Goal: Information Seeking & Learning: Learn about a topic

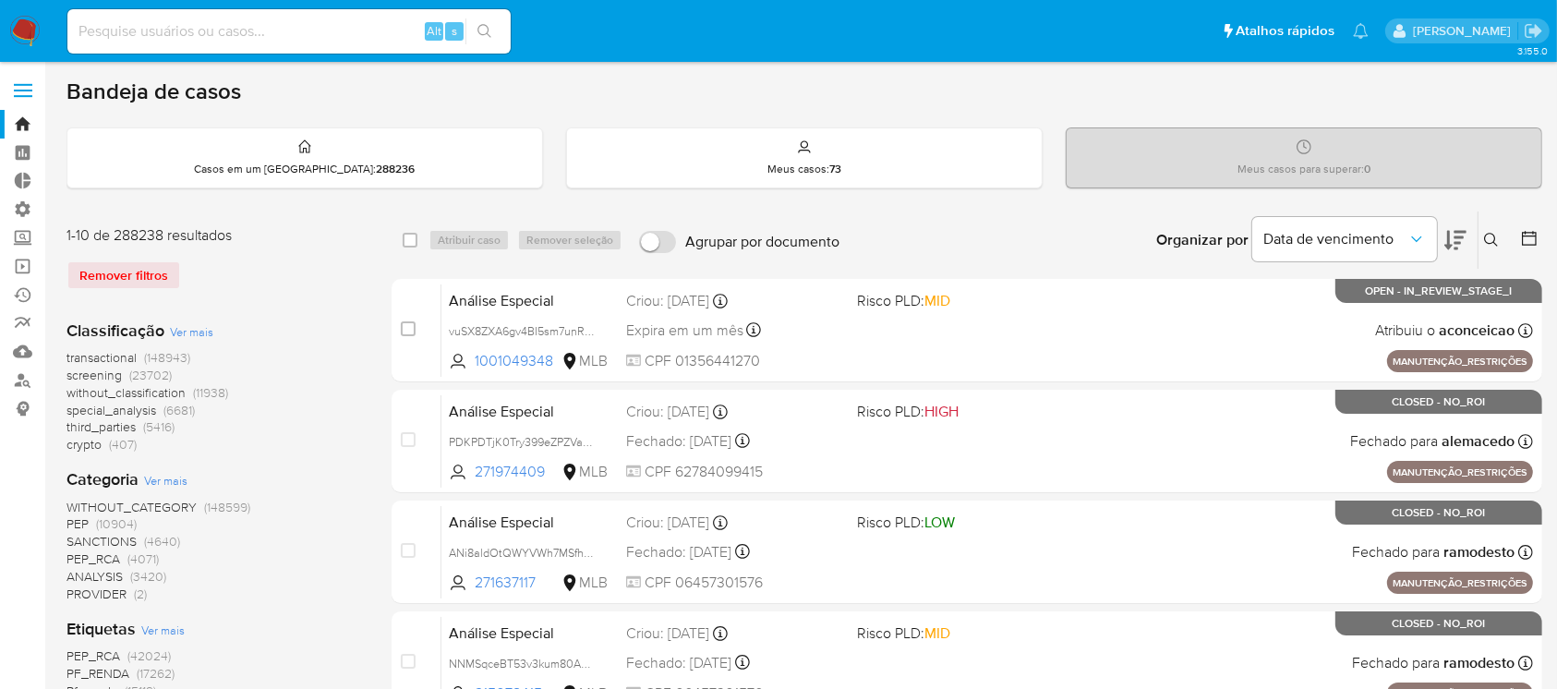
click at [1522, 245] on icon at bounding box center [1529, 238] width 18 height 18
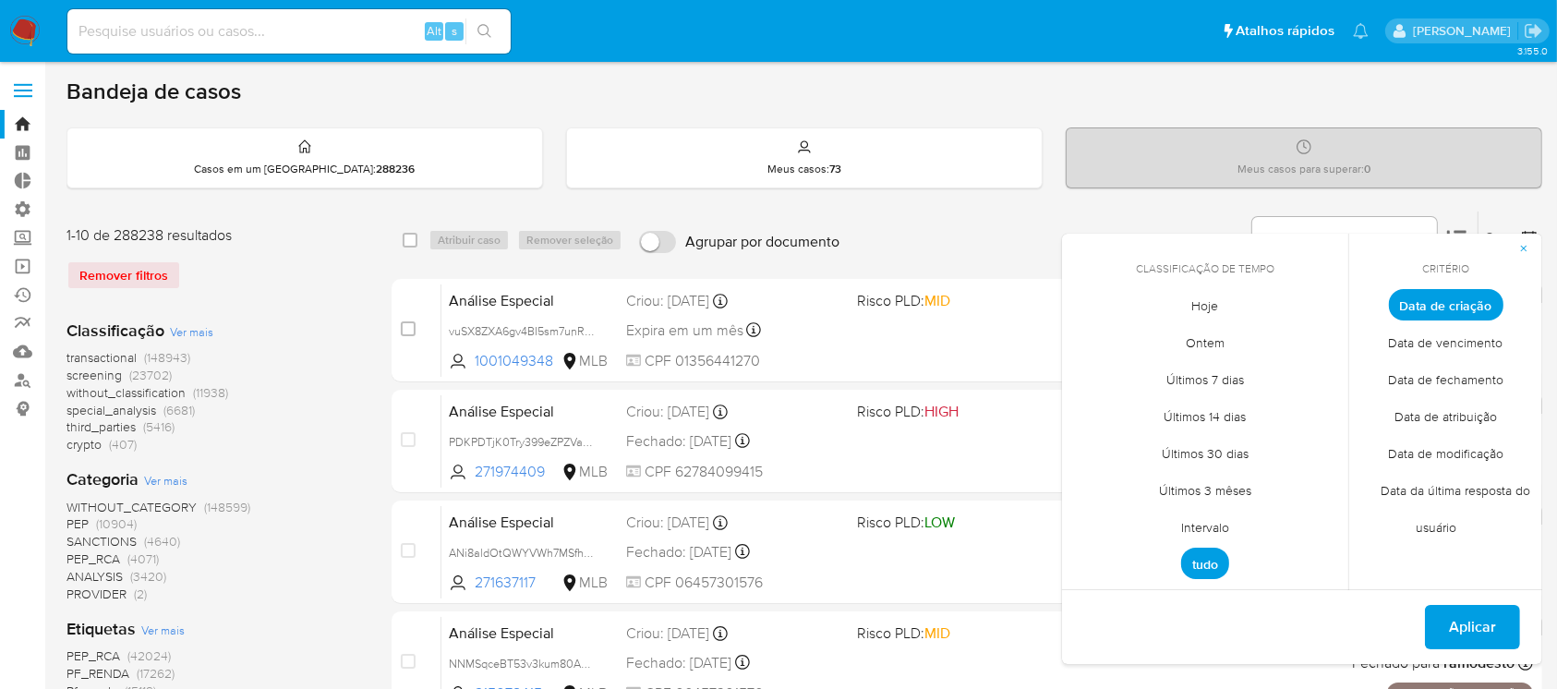
click at [1186, 527] on span "Intervalo" at bounding box center [1205, 528] width 87 height 38
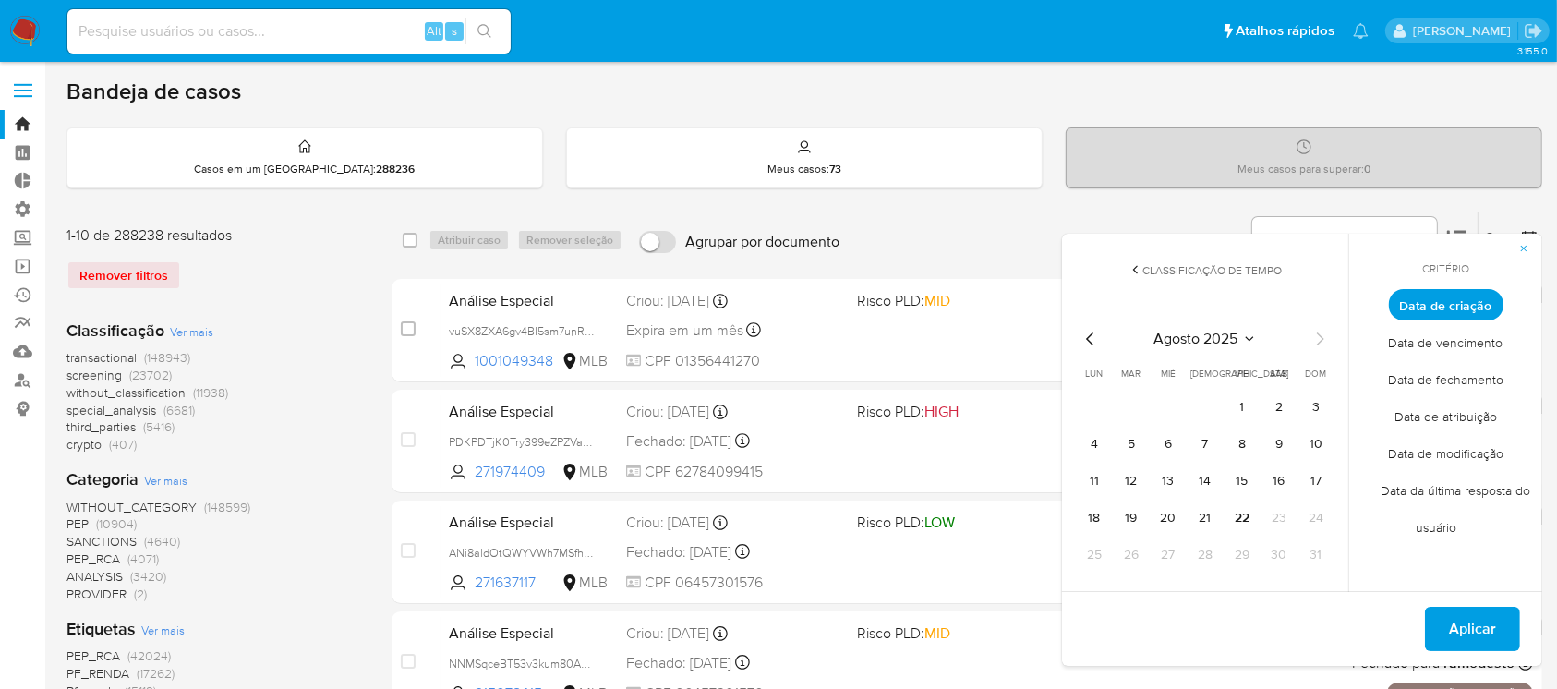
click at [1089, 336] on icon "Mes anterior" at bounding box center [1091, 339] width 22 height 22
click at [1120, 404] on button "1" at bounding box center [1132, 408] width 30 height 30
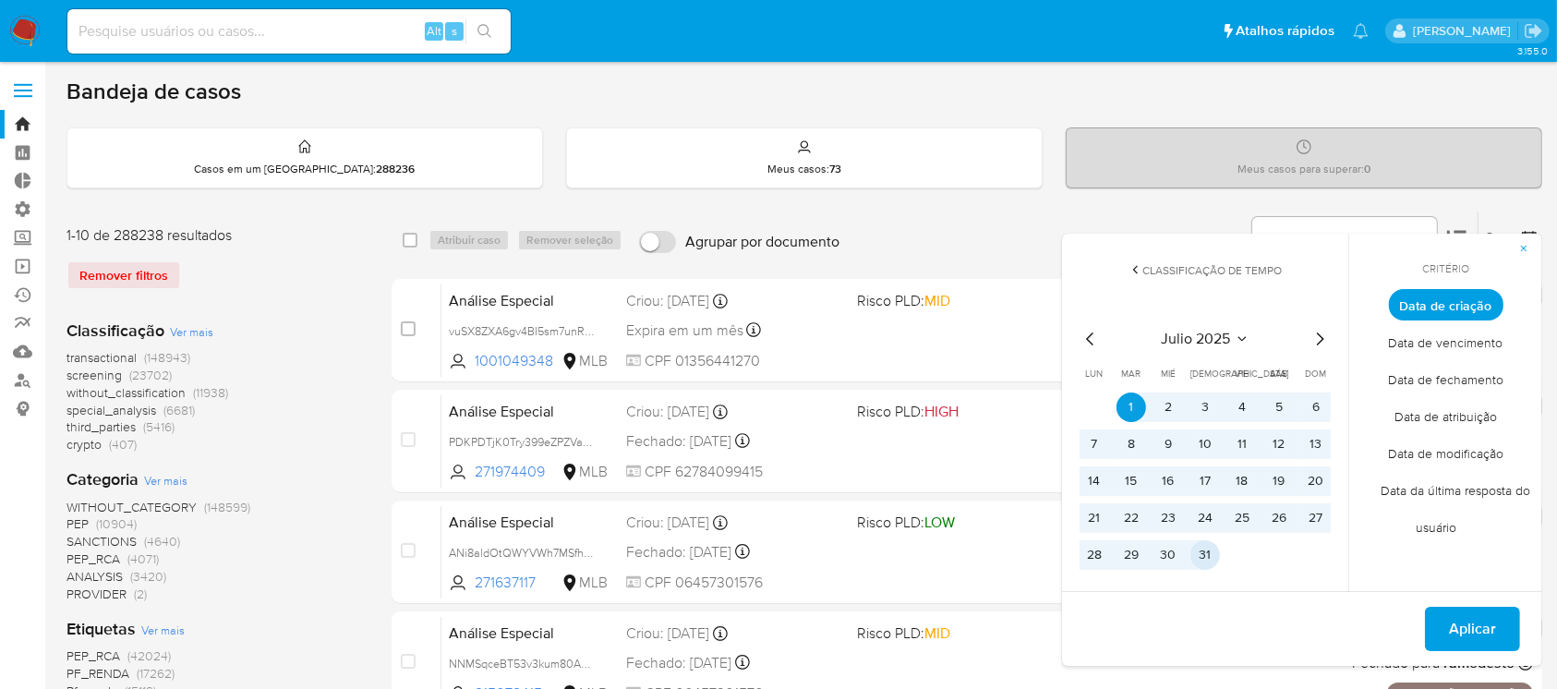
click at [1218, 561] on button "31" at bounding box center [1205, 555] width 30 height 30
click at [1446, 626] on button "Aplicar" at bounding box center [1472, 629] width 95 height 44
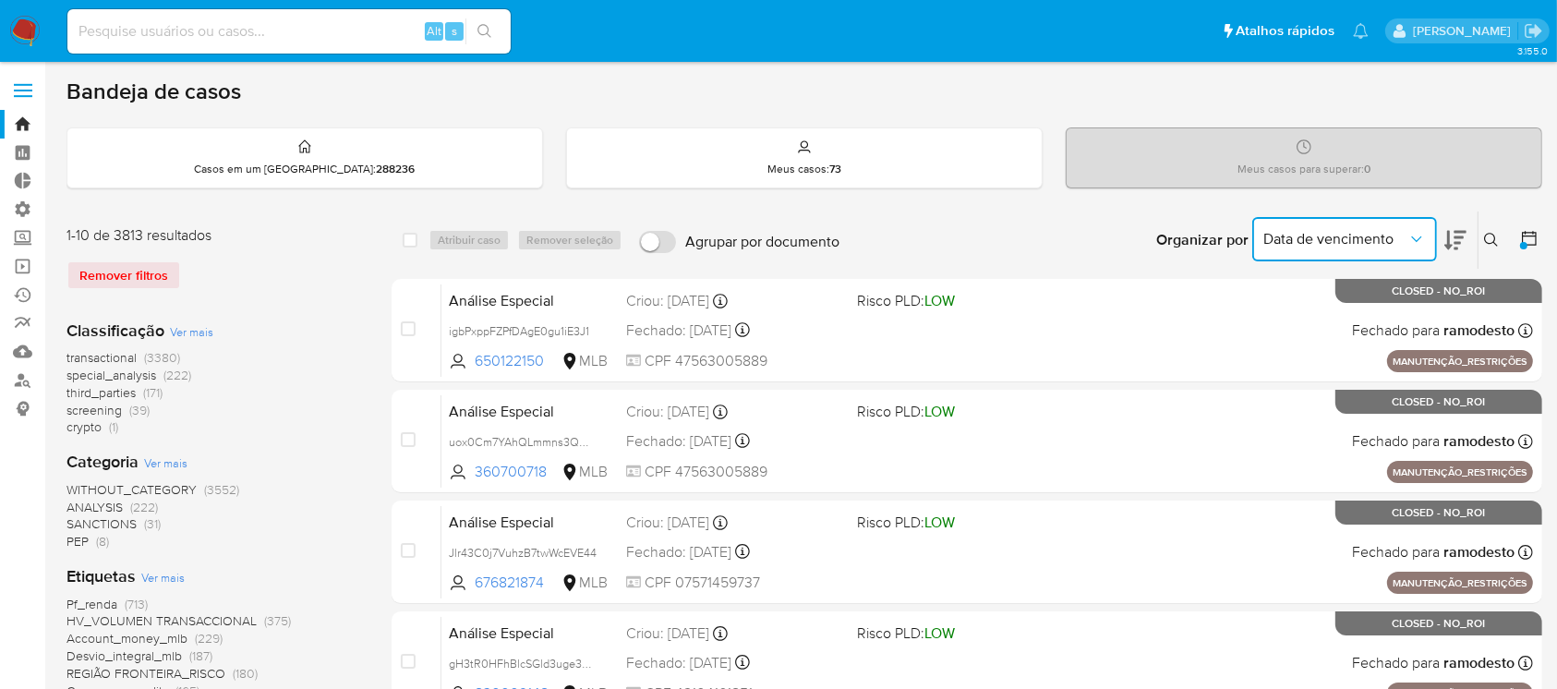
click at [1354, 234] on span "Data de vencimento" at bounding box center [1335, 239] width 144 height 18
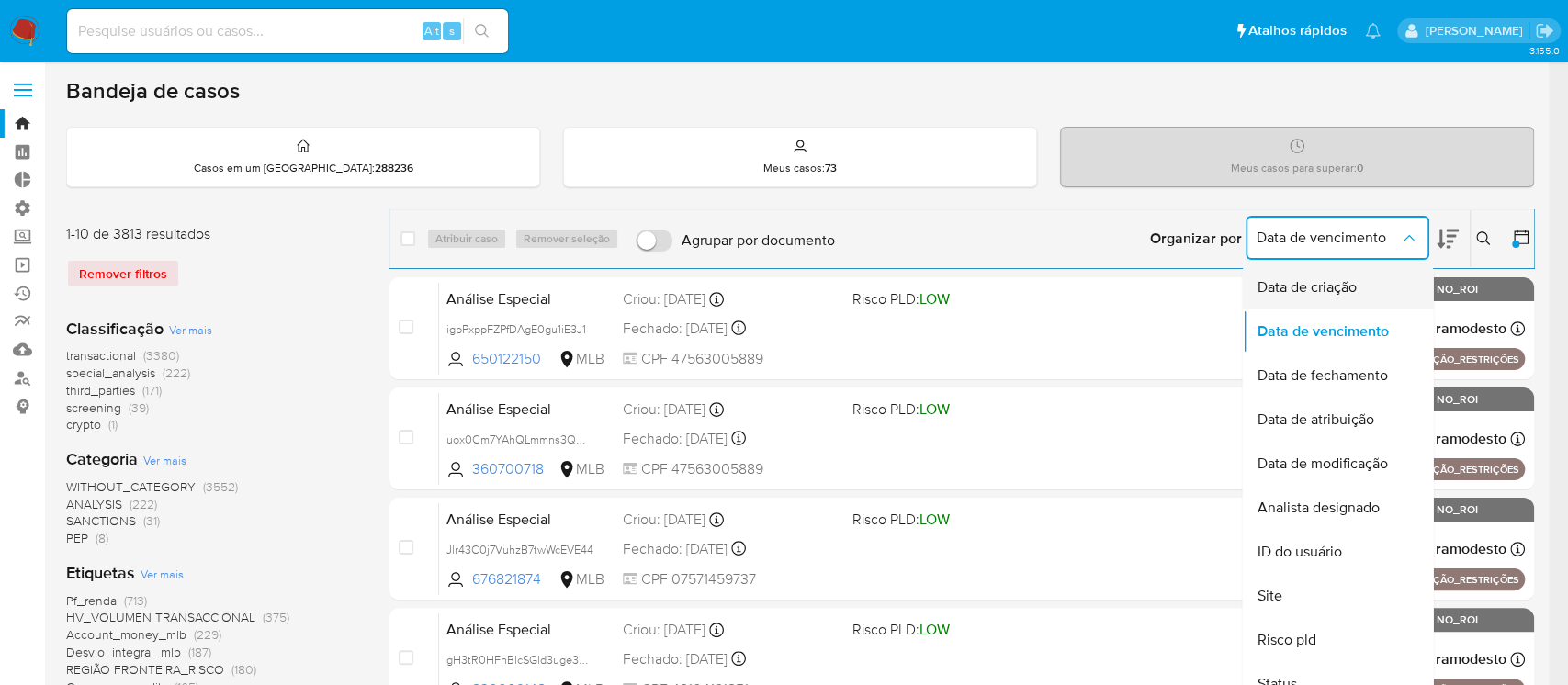
click at [1307, 281] on span "Data de criação" at bounding box center [1306, 287] width 99 height 18
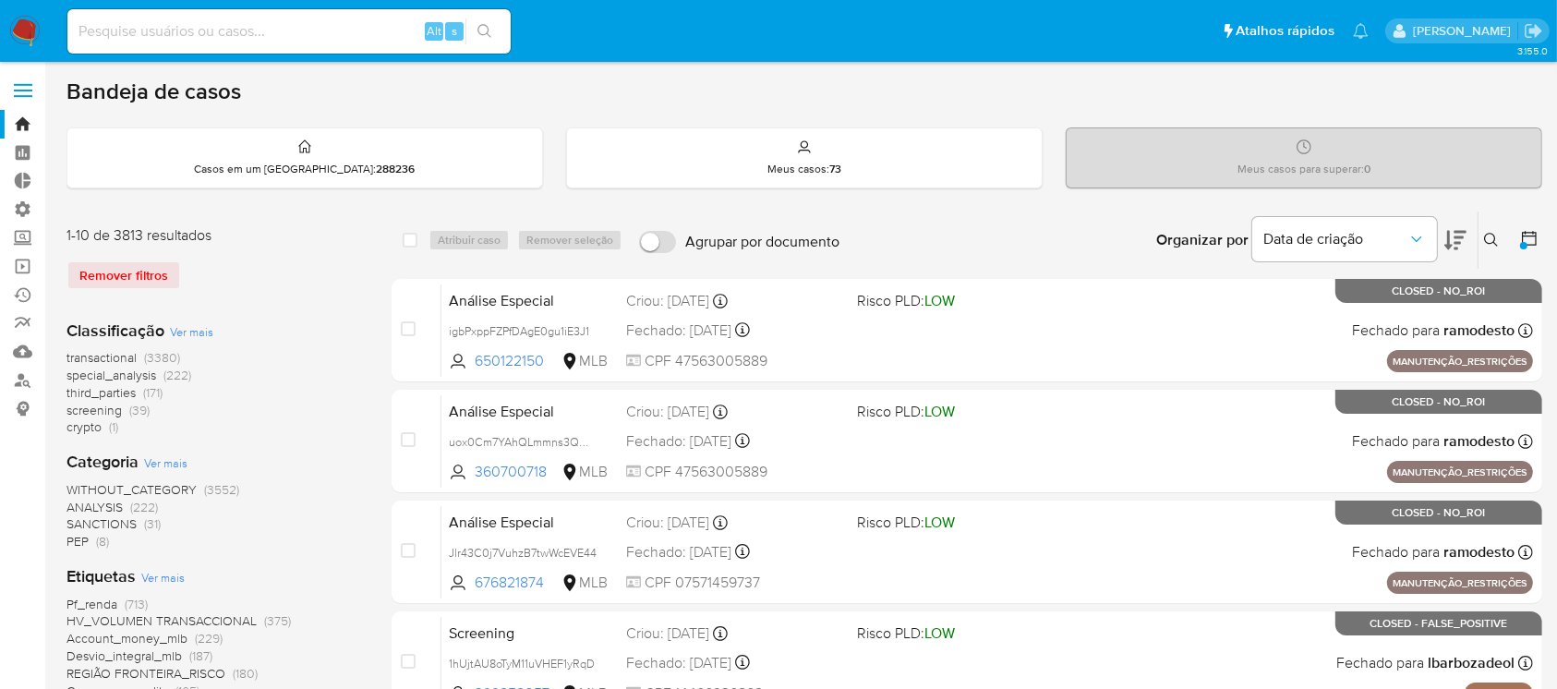
click at [1449, 240] on icon at bounding box center [1455, 240] width 22 height 19
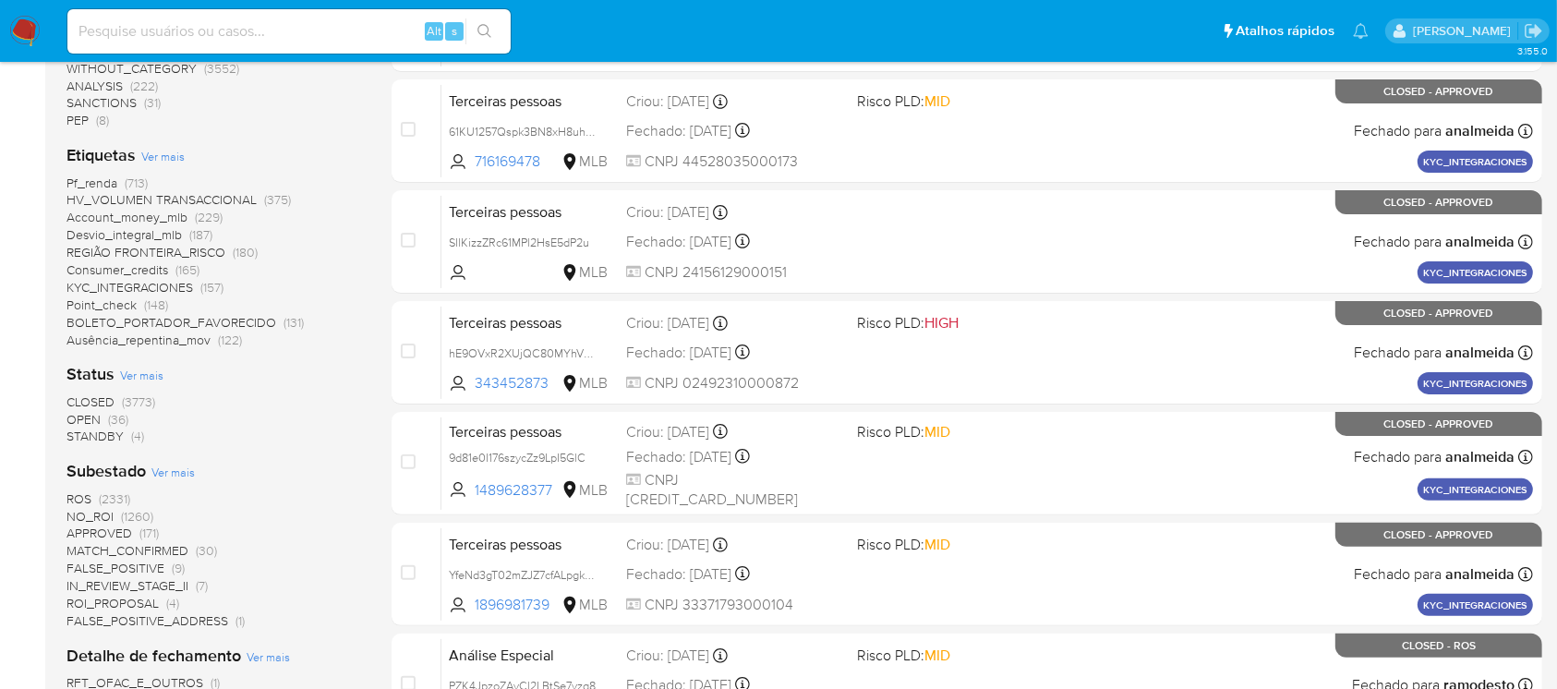
scroll to position [434, 0]
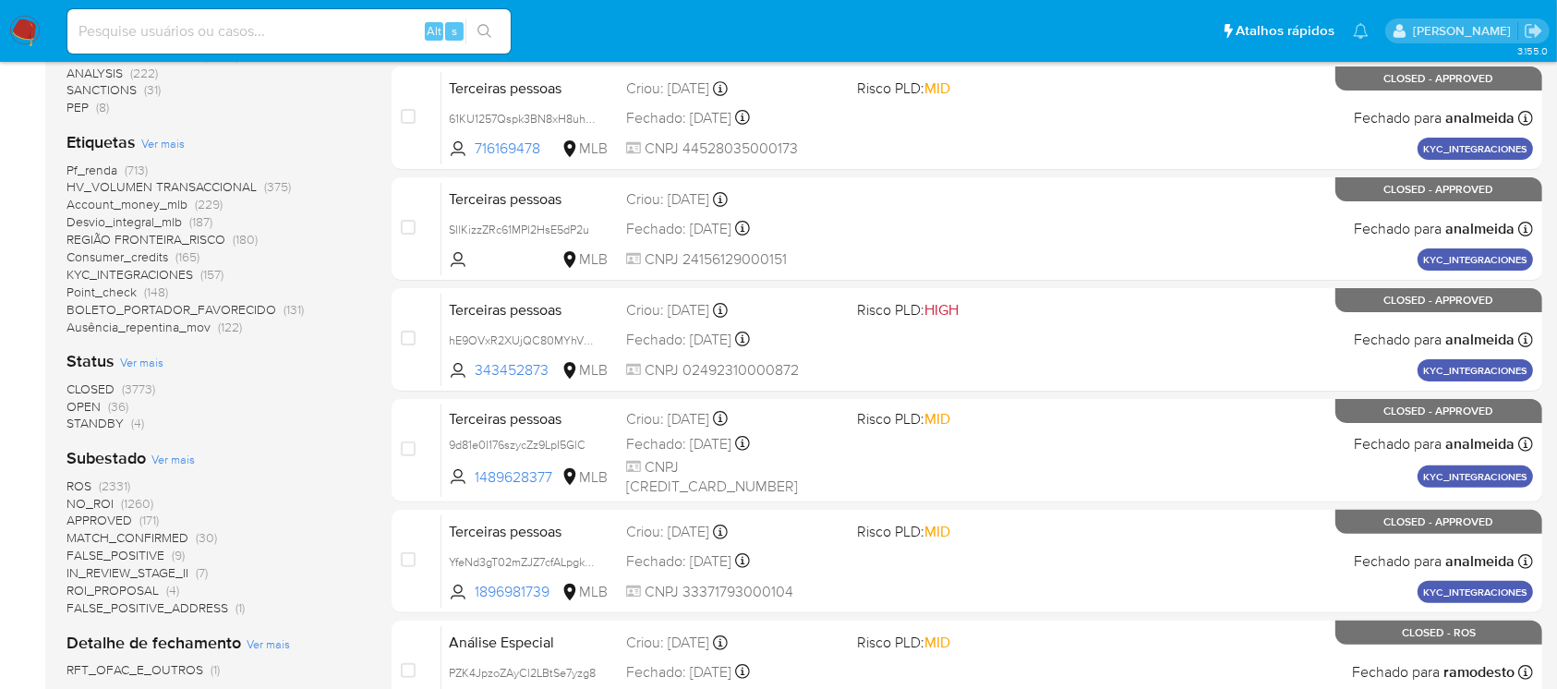
click at [77, 411] on span "OPEN" at bounding box center [83, 406] width 34 height 18
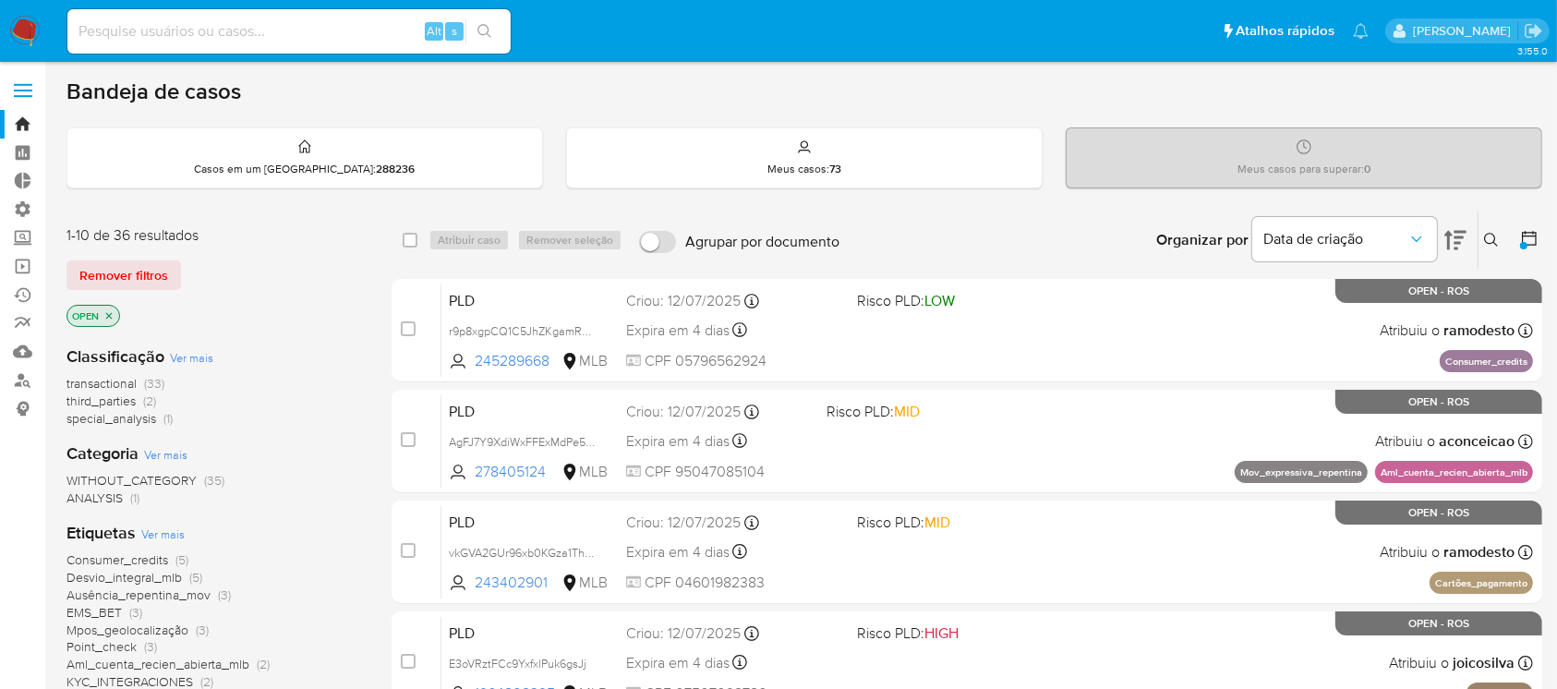
click at [106, 310] on icon "close-filter" at bounding box center [108, 315] width 11 height 11
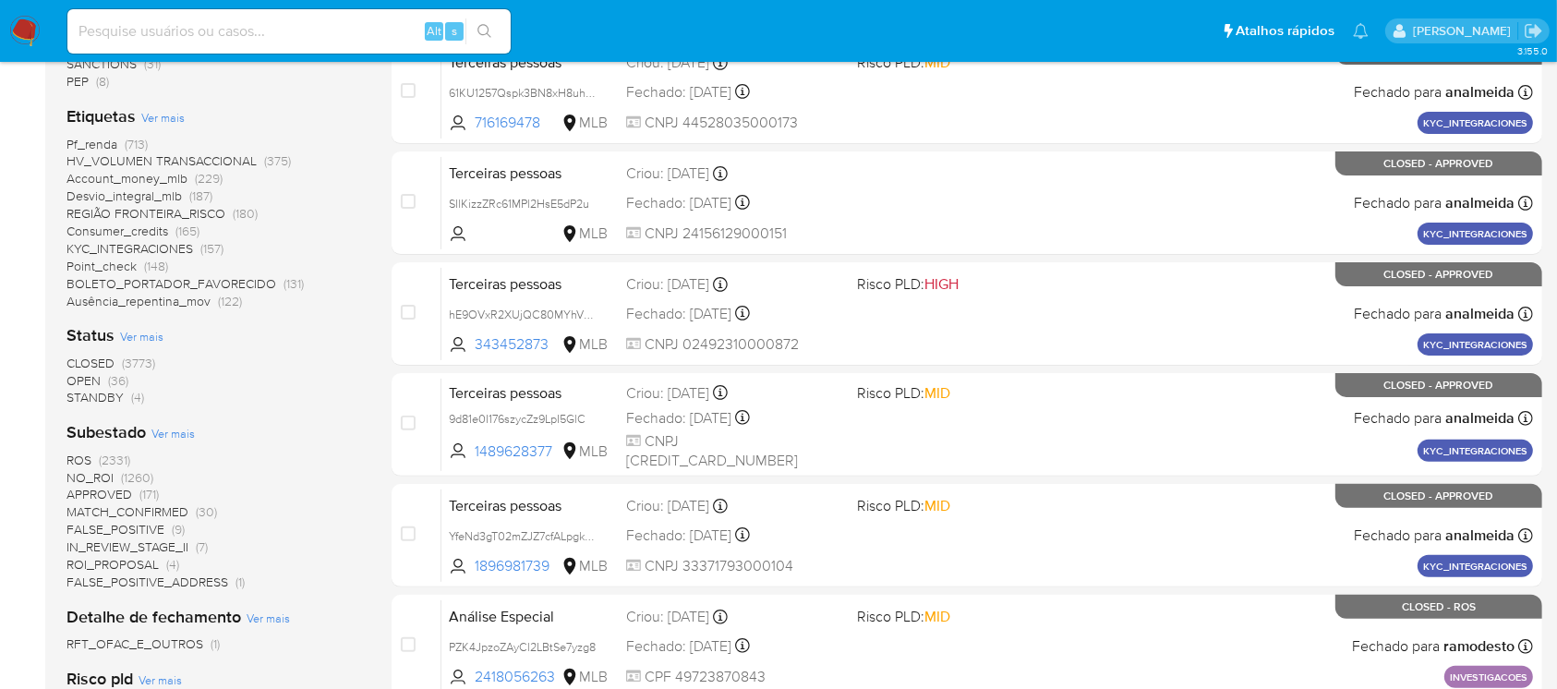
scroll to position [468, 0]
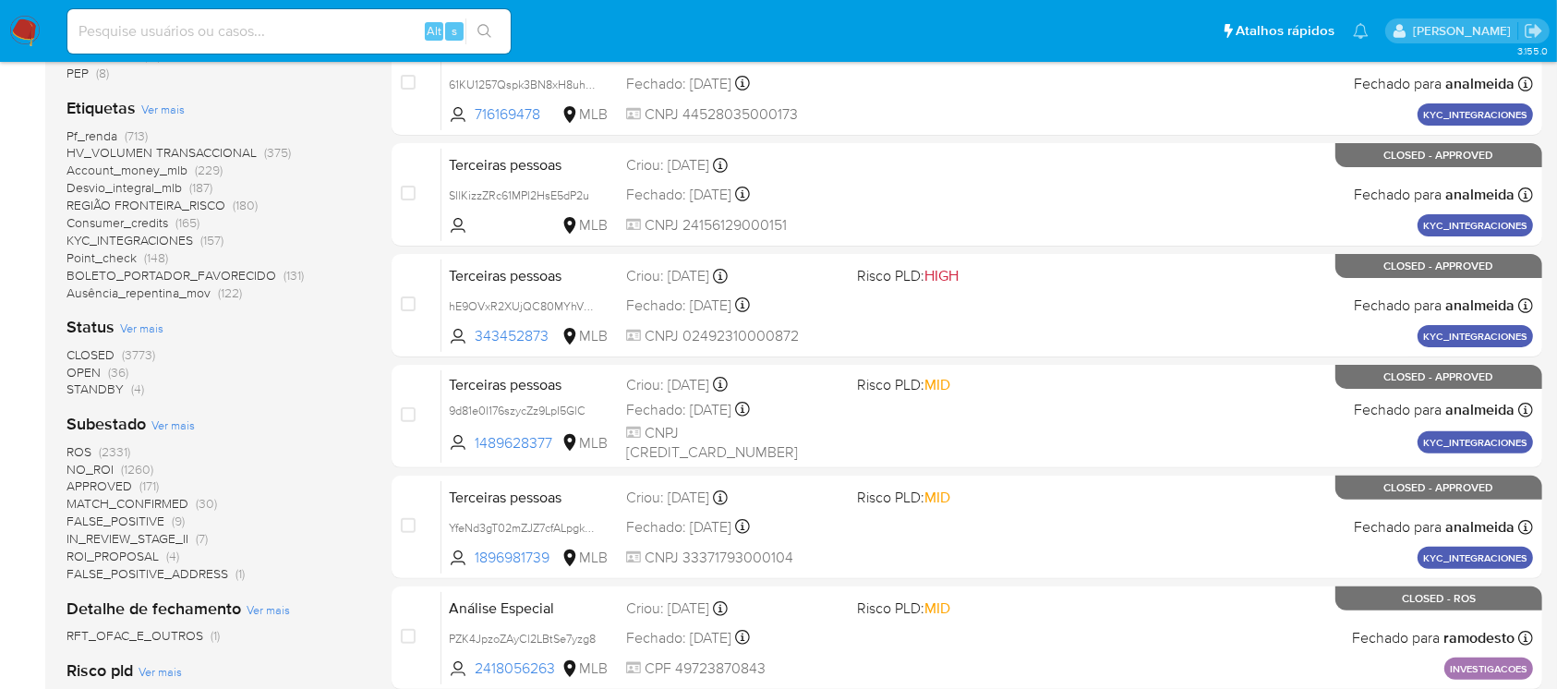
click at [111, 390] on span "STANDBY" at bounding box center [94, 389] width 57 height 18
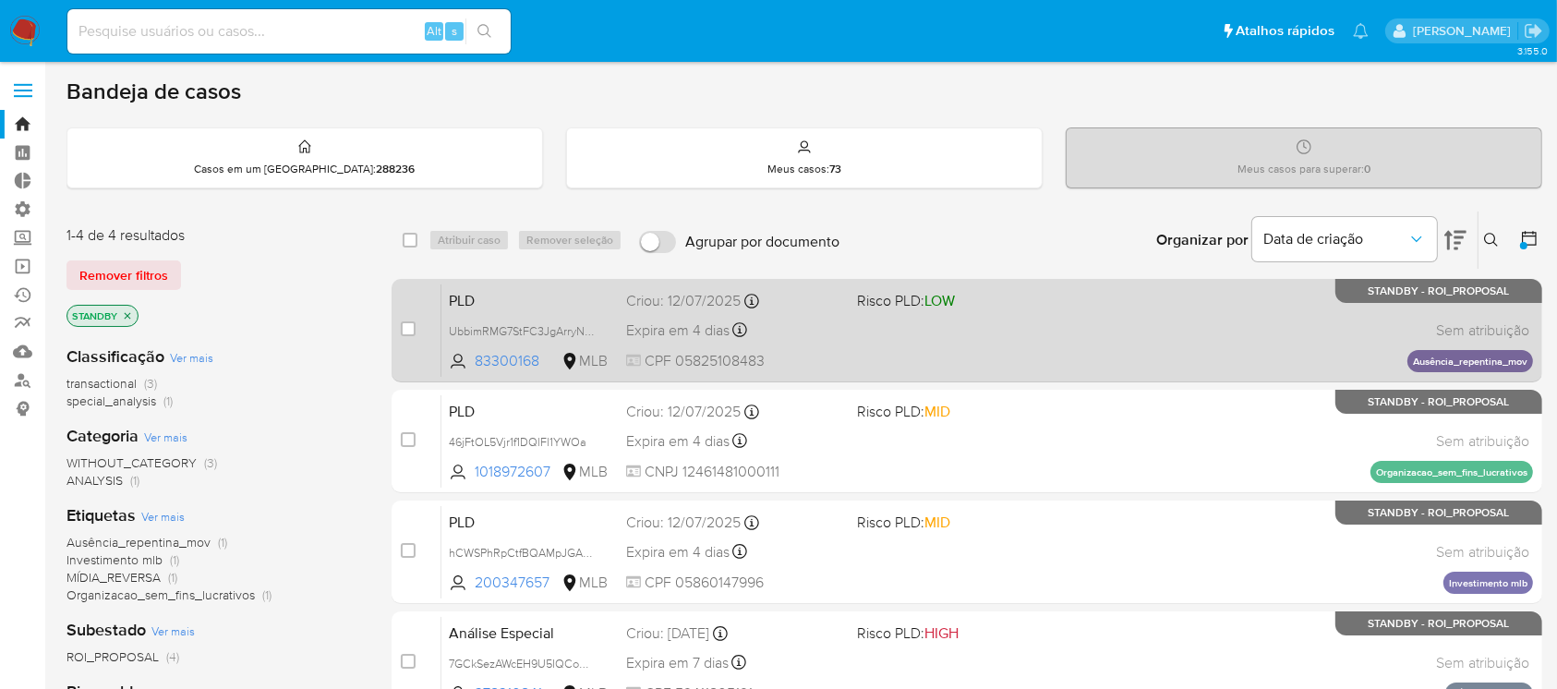
click at [683, 326] on span "Expira em 4 dias" at bounding box center [677, 330] width 103 height 20
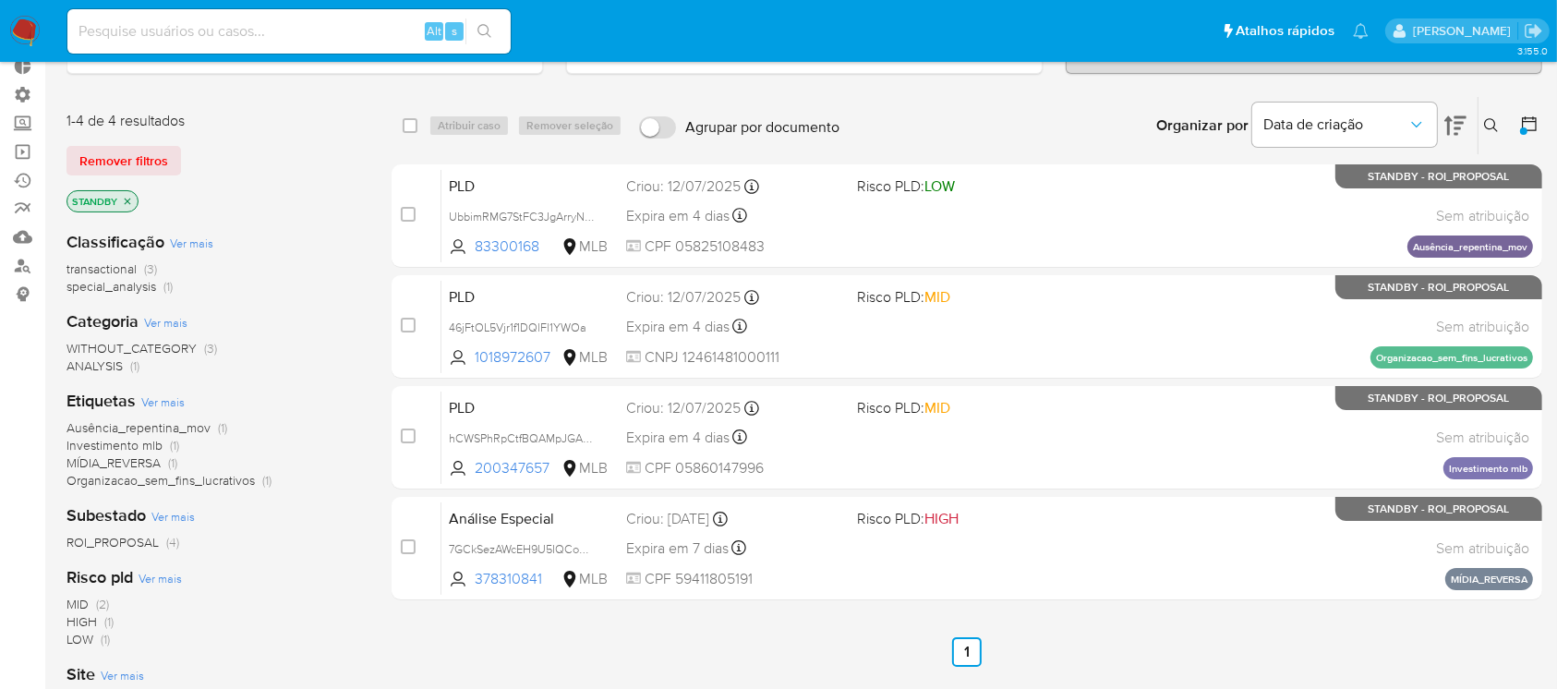
scroll to position [118, 0]
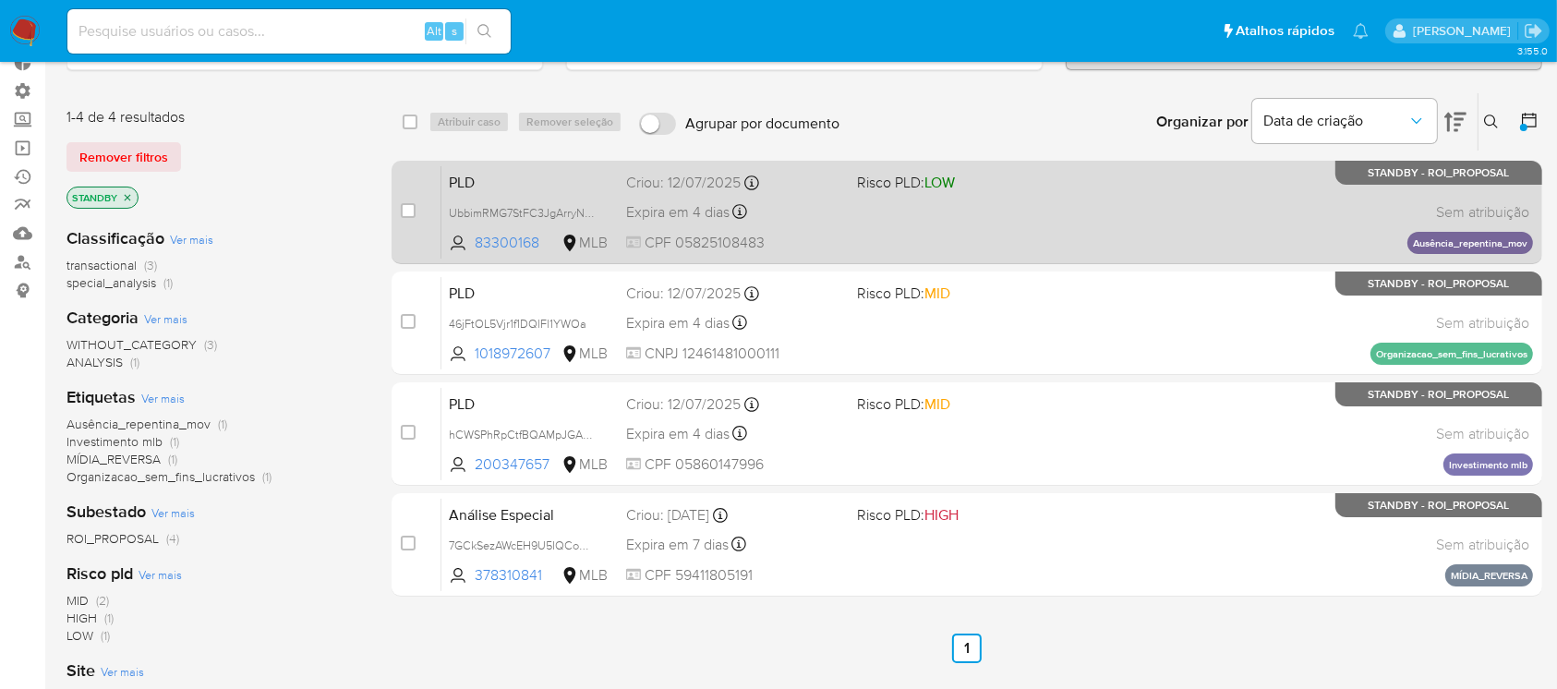
click at [606, 210] on span "UbbimRMG7StFC3JgArryNDKq" at bounding box center [530, 212] width 163 height 20
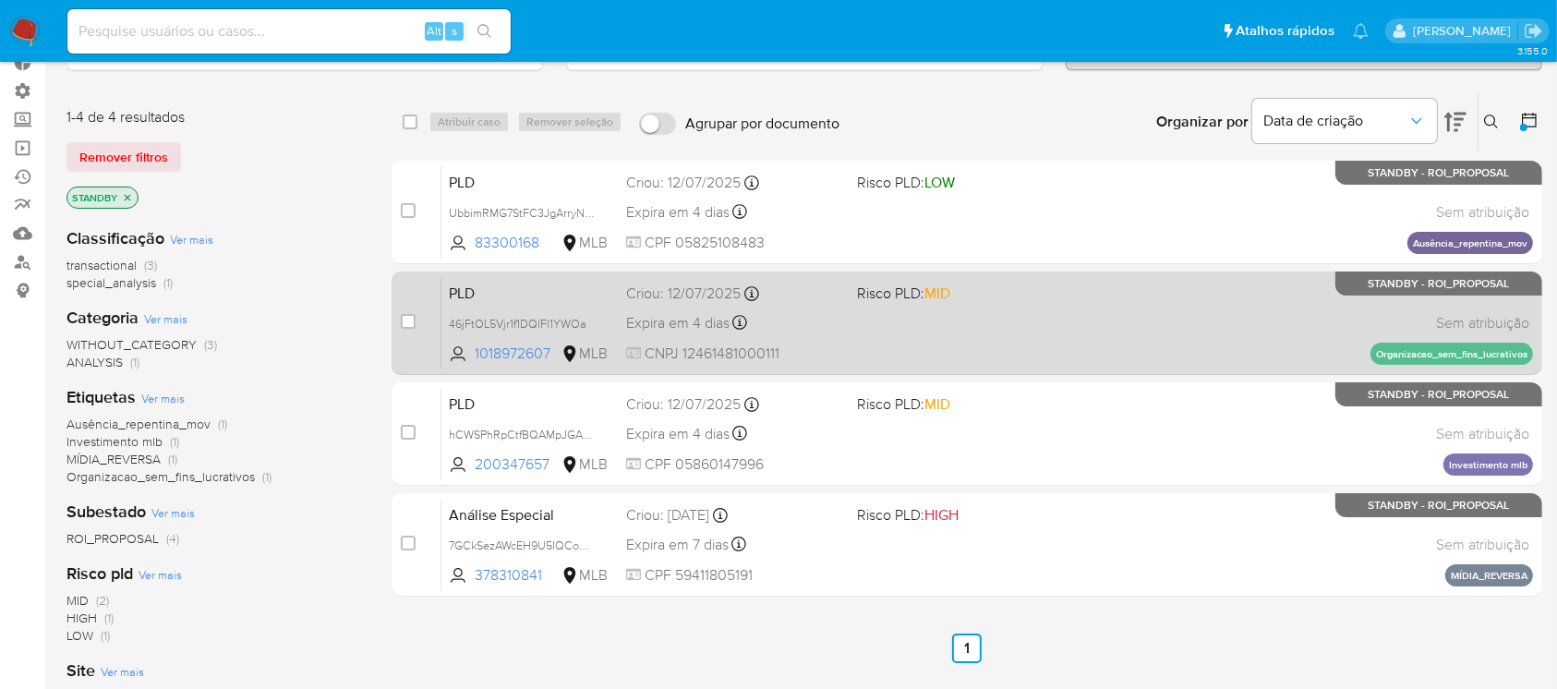
click at [598, 321] on span "46jFtOL5Vjr1f1DQlFl1YWOa" at bounding box center [530, 323] width 163 height 20
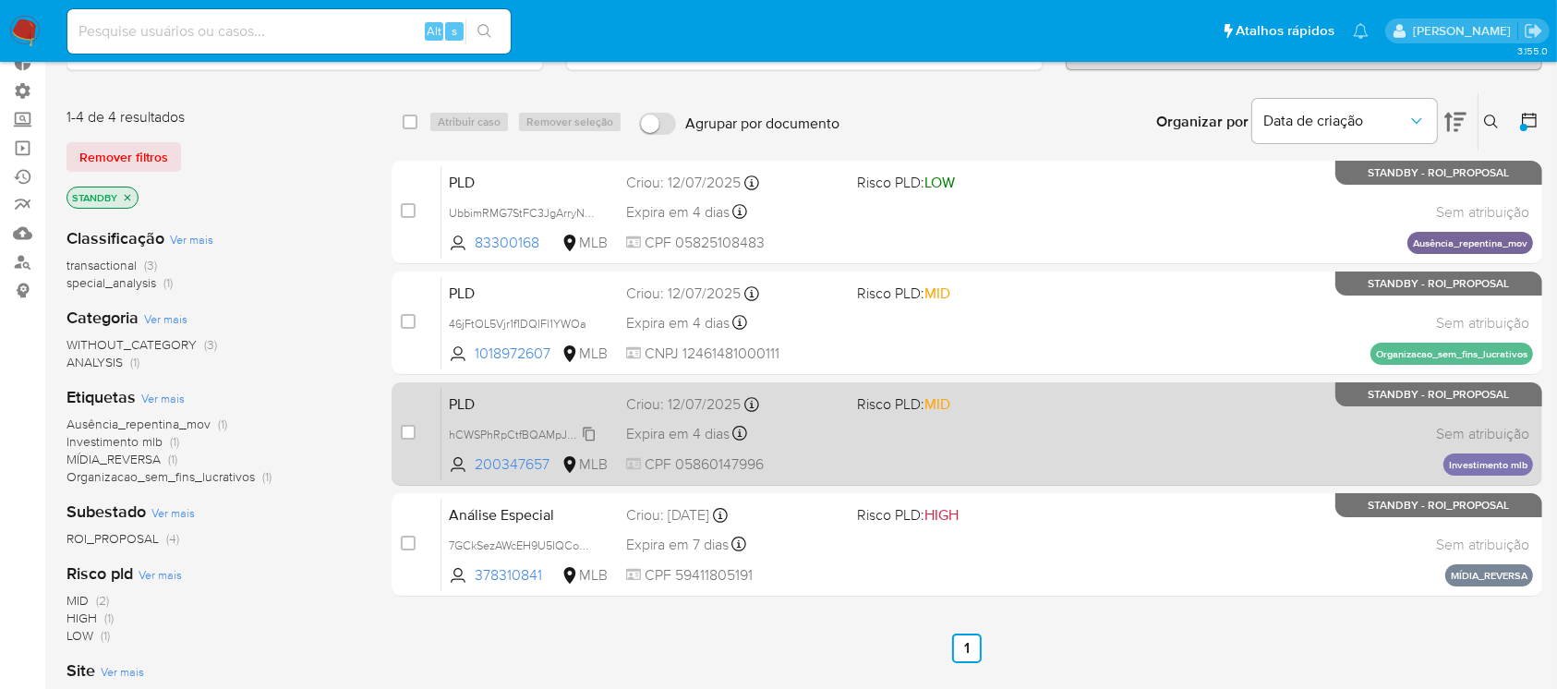
click at [593, 425] on span "hCWSPhRpCtfBQAMpJGAMyqbv" at bounding box center [532, 433] width 167 height 20
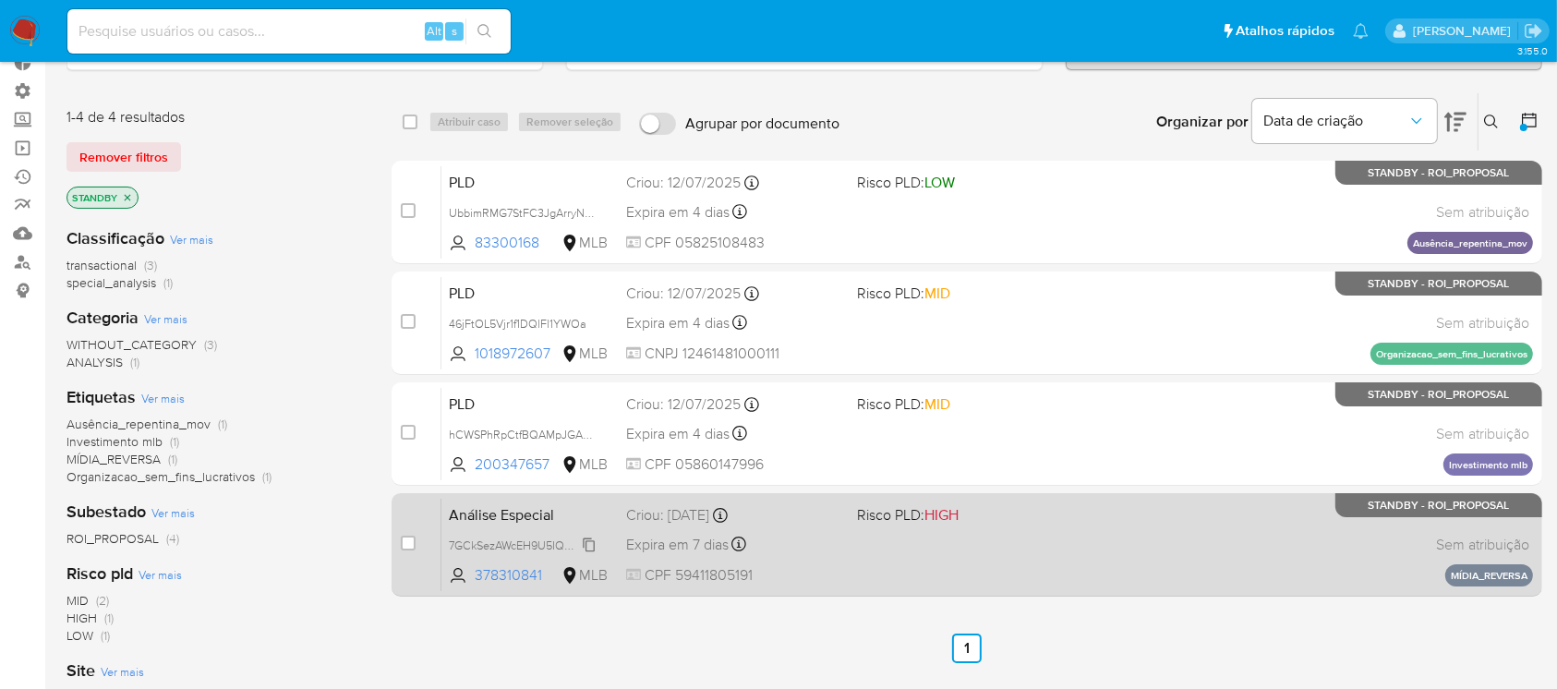
click at [595, 535] on span "7GCkSezAWcEH9U5IQCoUFY0X" at bounding box center [532, 544] width 167 height 20
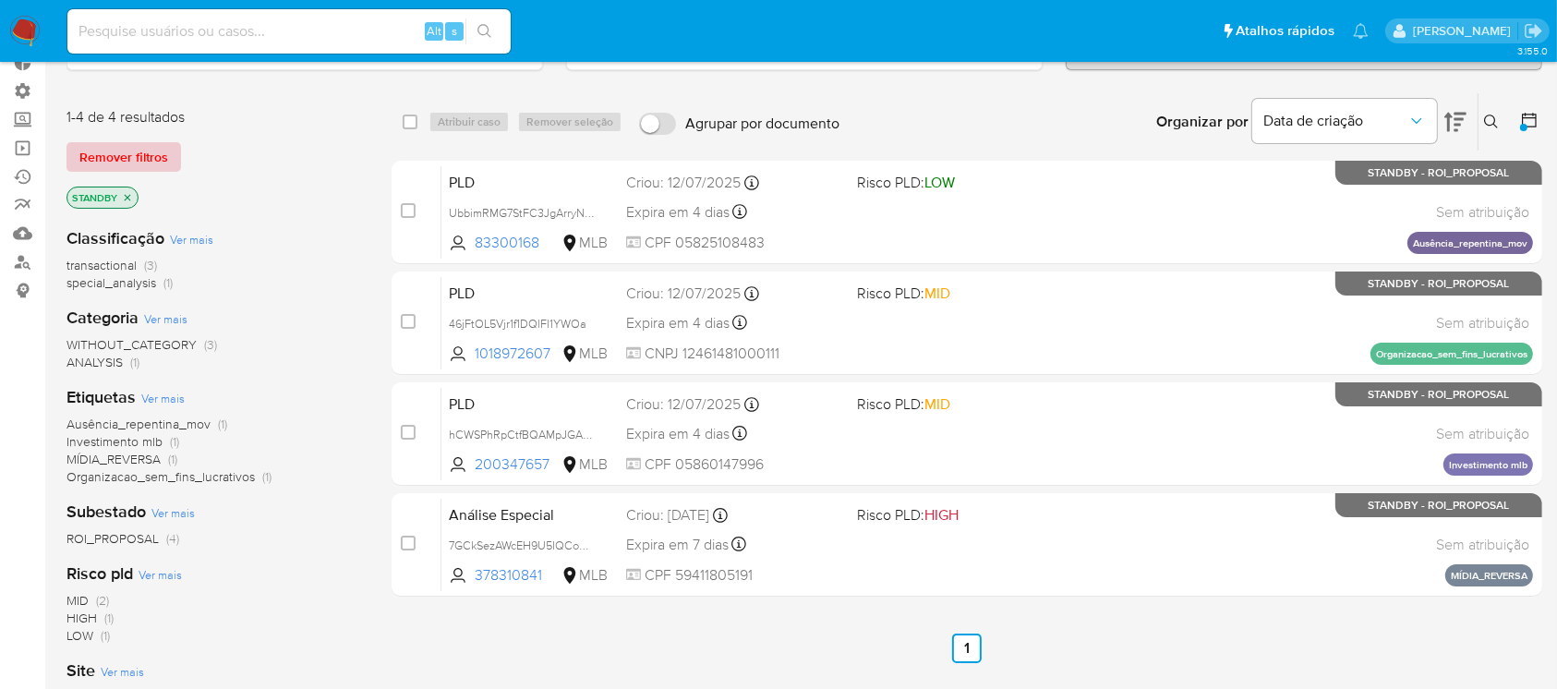
click at [131, 160] on span "Remover filtros" at bounding box center [123, 157] width 89 height 26
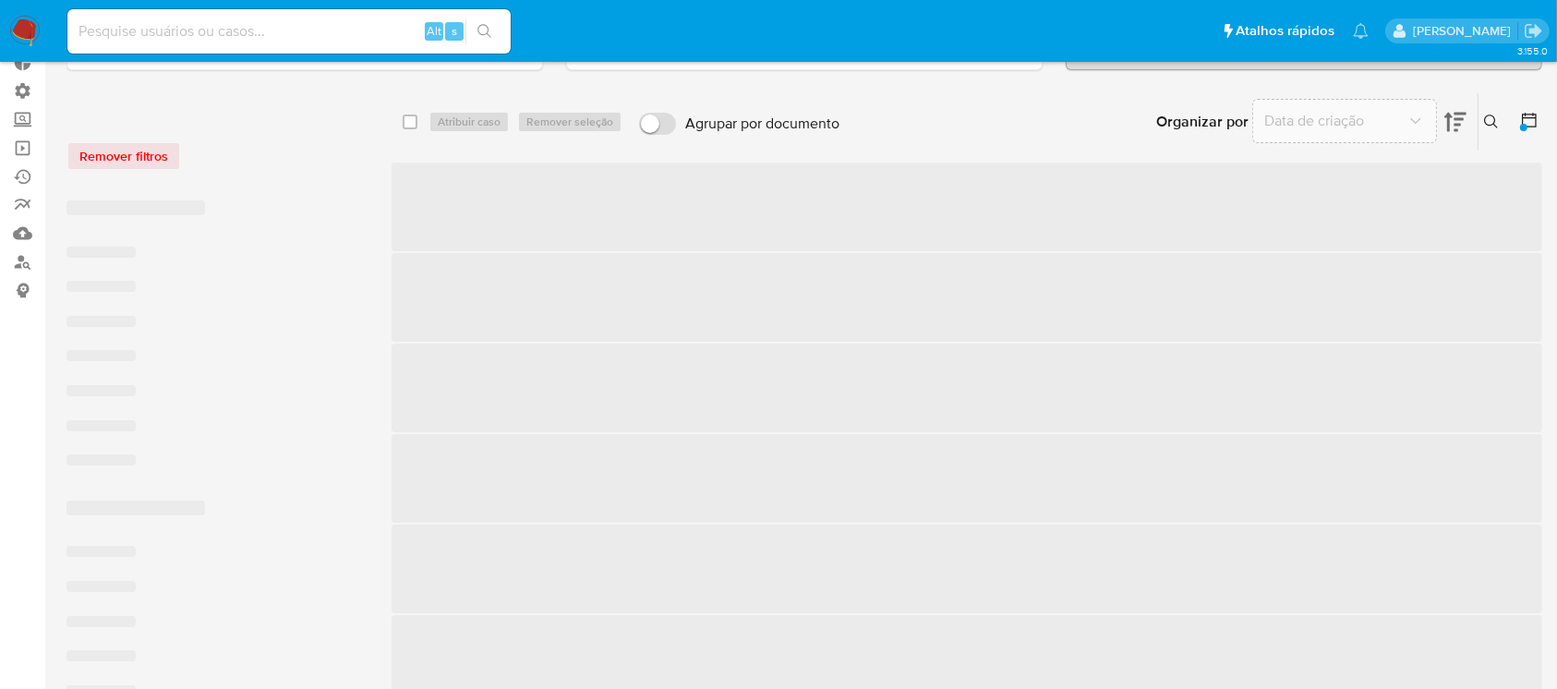
click at [1541, 119] on button at bounding box center [1531, 122] width 22 height 22
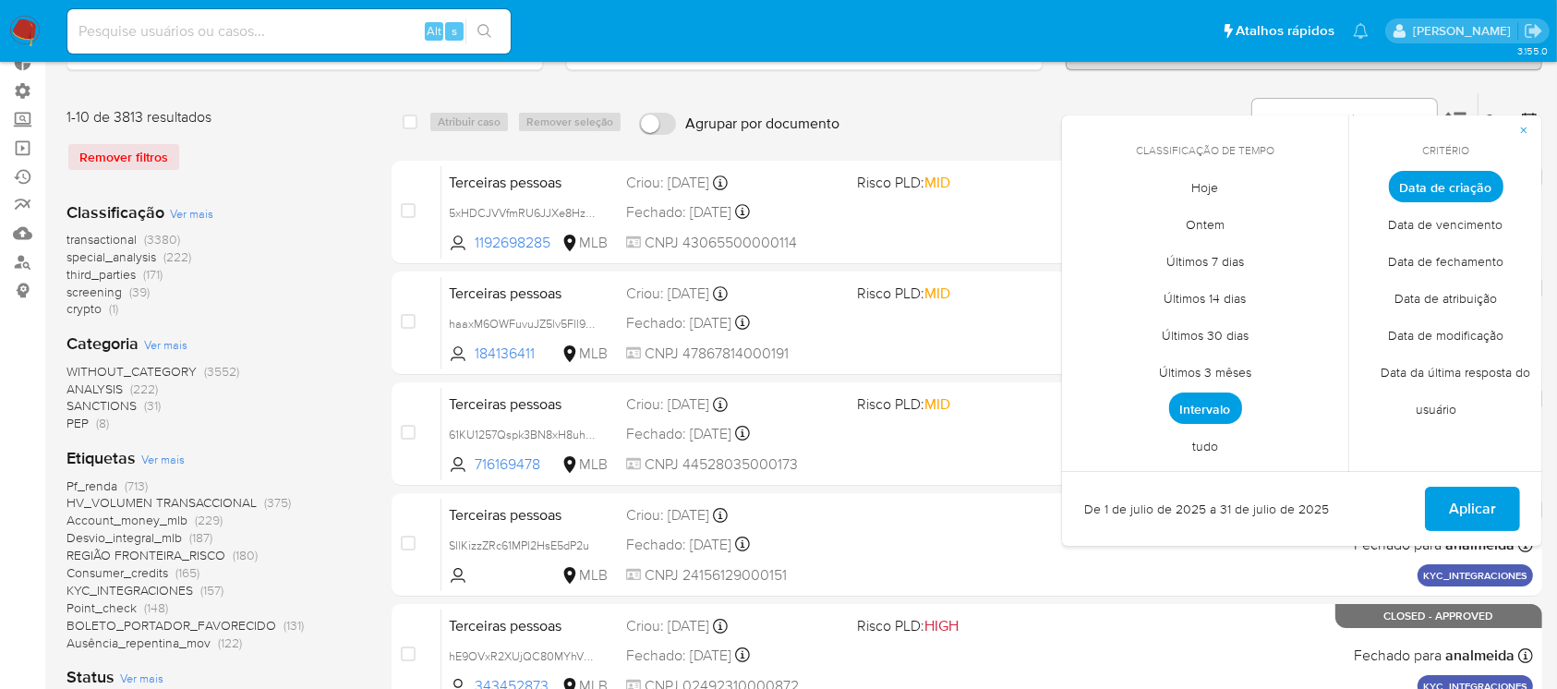
click at [1214, 451] on span "tudo" at bounding box center [1205, 447] width 65 height 38
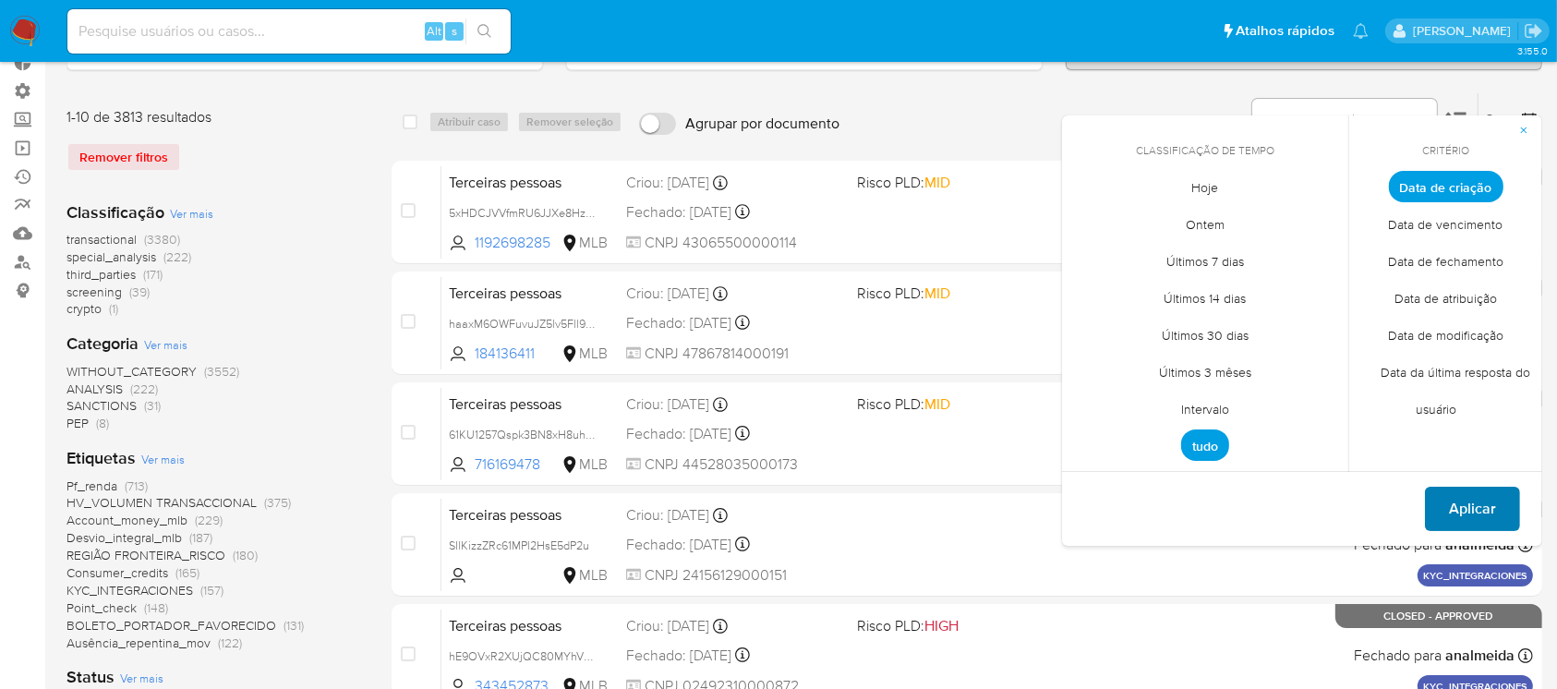
drag, startPoint x: 1481, startPoint y: 498, endPoint x: 1470, endPoint y: 496, distance: 11.2
click at [1481, 499] on span "Aplicar" at bounding box center [1472, 509] width 47 height 41
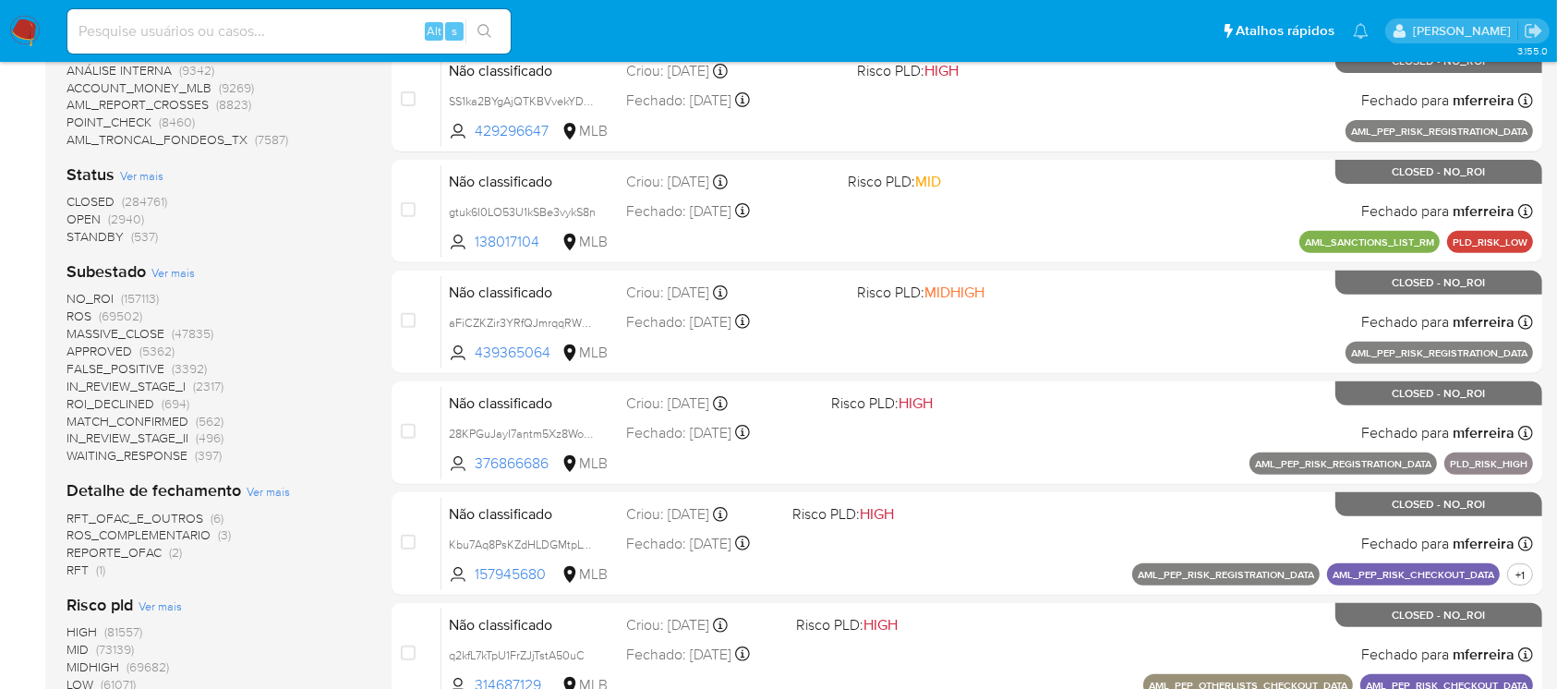
scroll to position [662, 0]
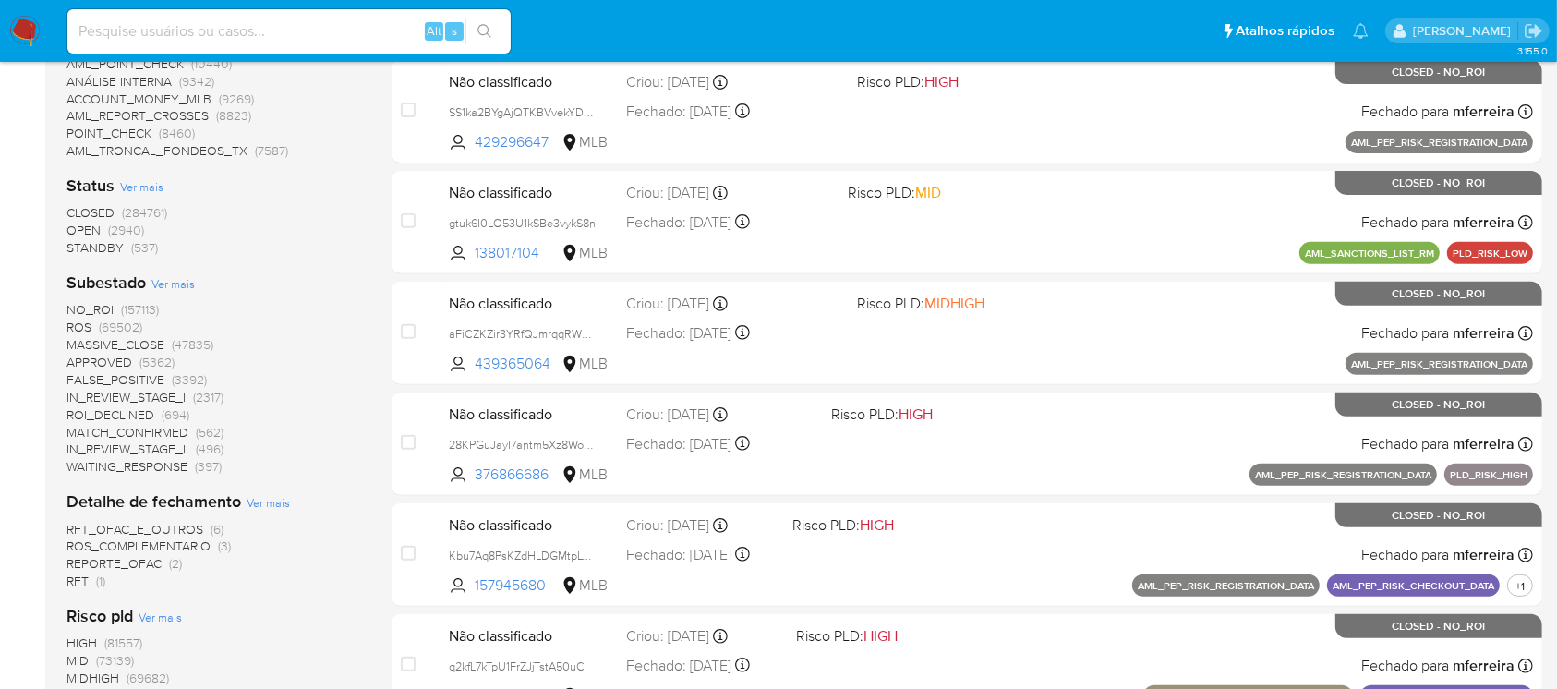
click at [91, 225] on span "OPEN" at bounding box center [83, 230] width 34 height 18
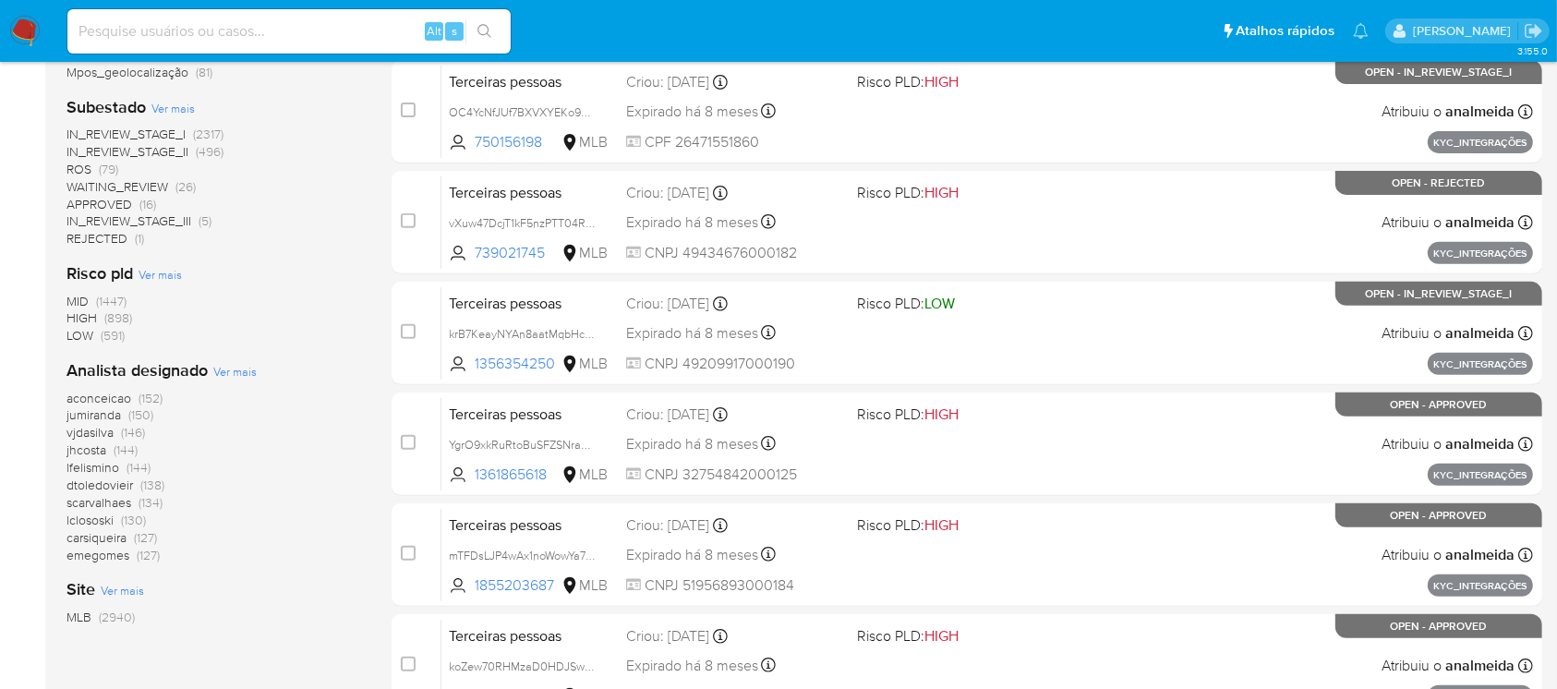
click at [86, 155] on span "IN_REVIEW_STAGE_II" at bounding box center [127, 151] width 122 height 18
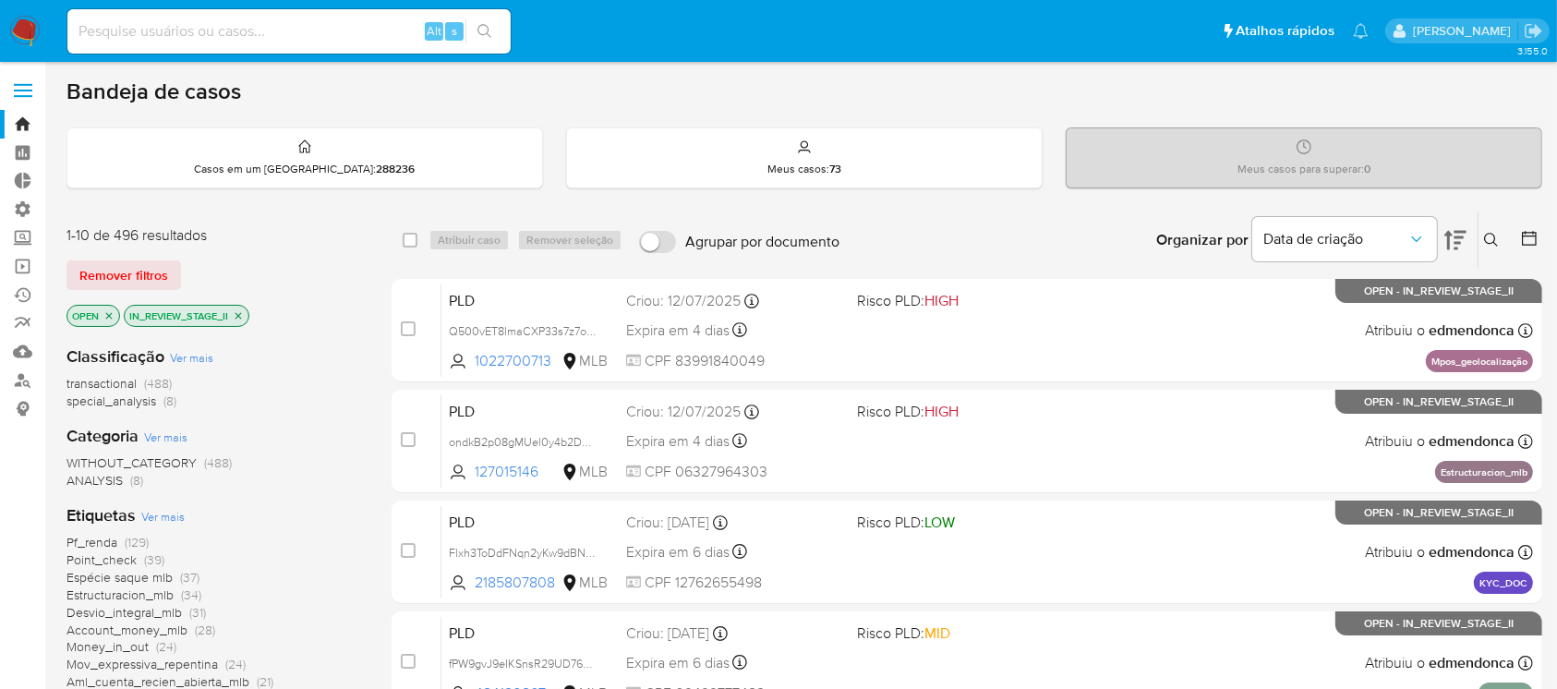
click at [243, 316] on icon "close-filter" at bounding box center [238, 315] width 11 height 11
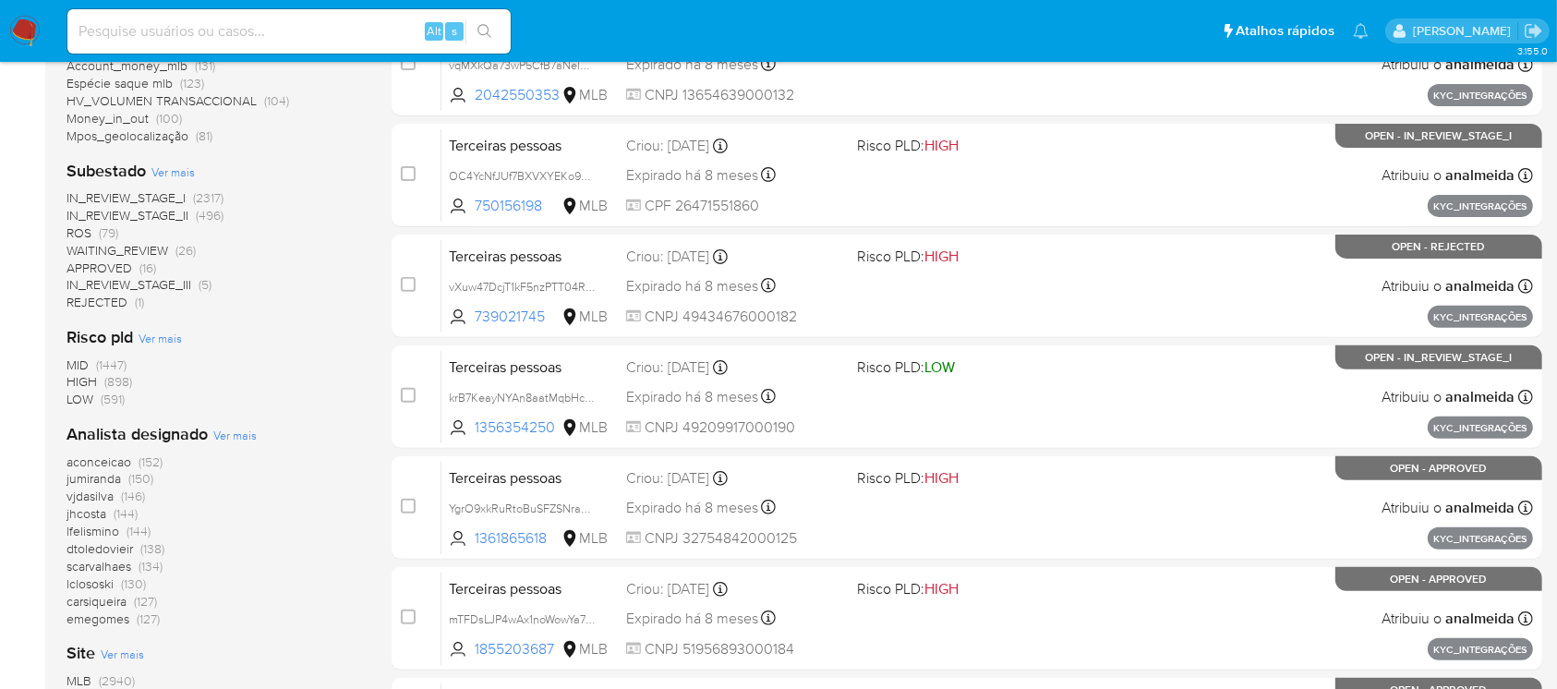
scroll to position [617, 0]
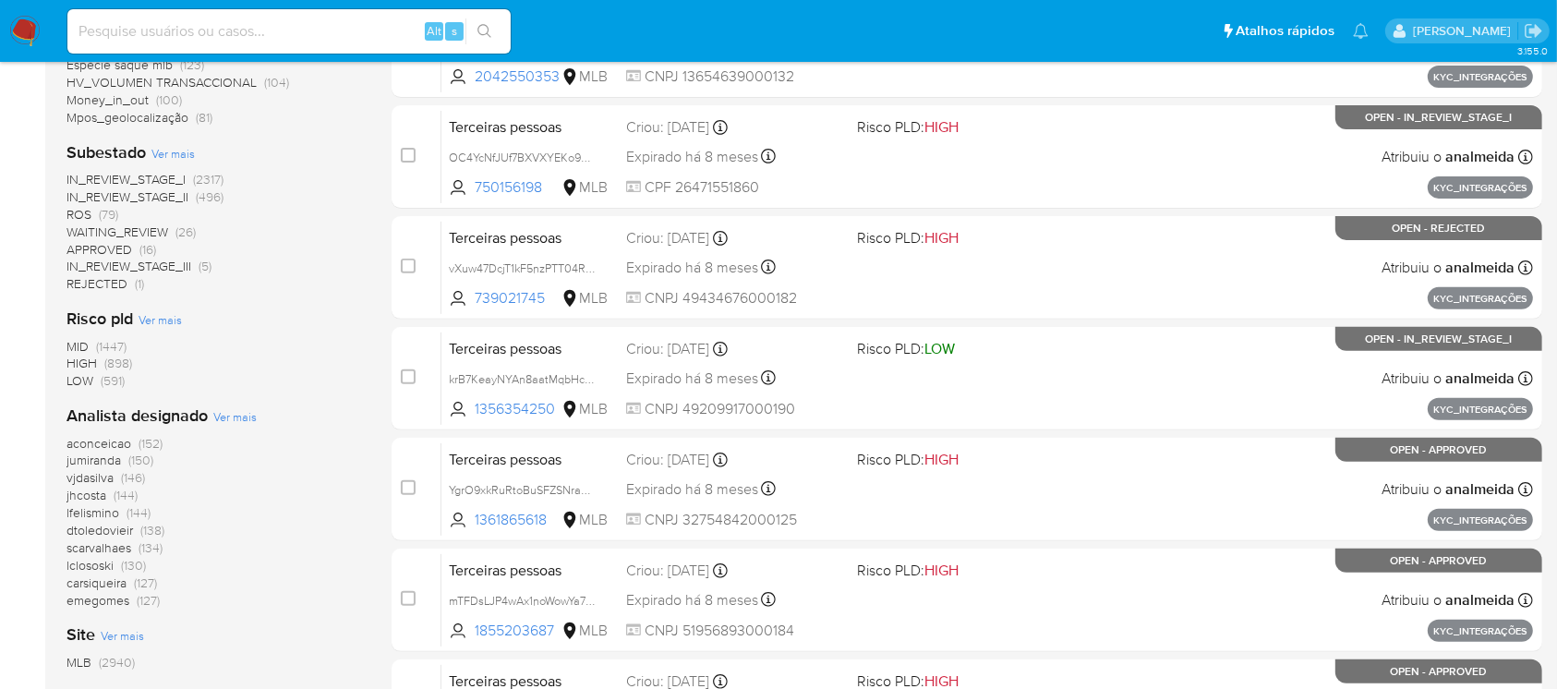
click at [89, 212] on span "ROS" at bounding box center [78, 214] width 25 height 18
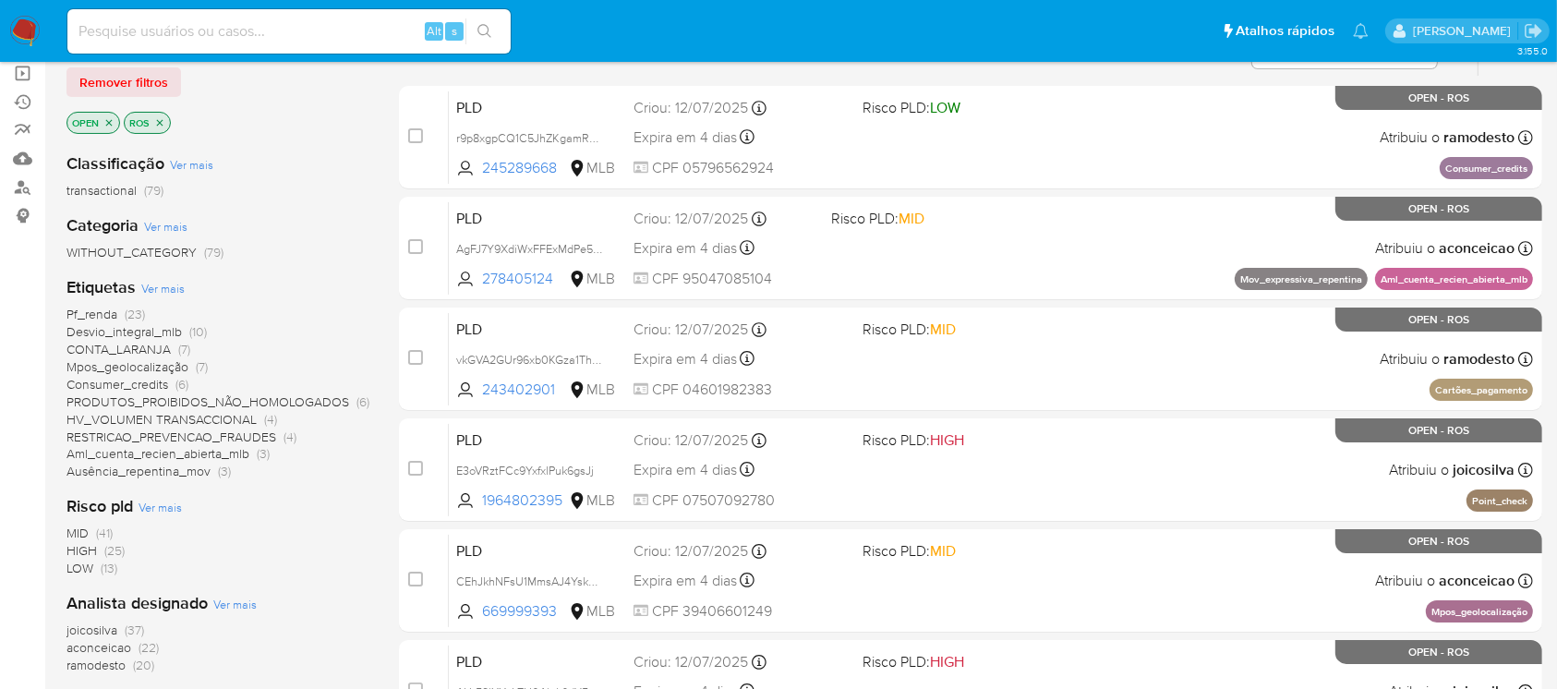
scroll to position [145, 0]
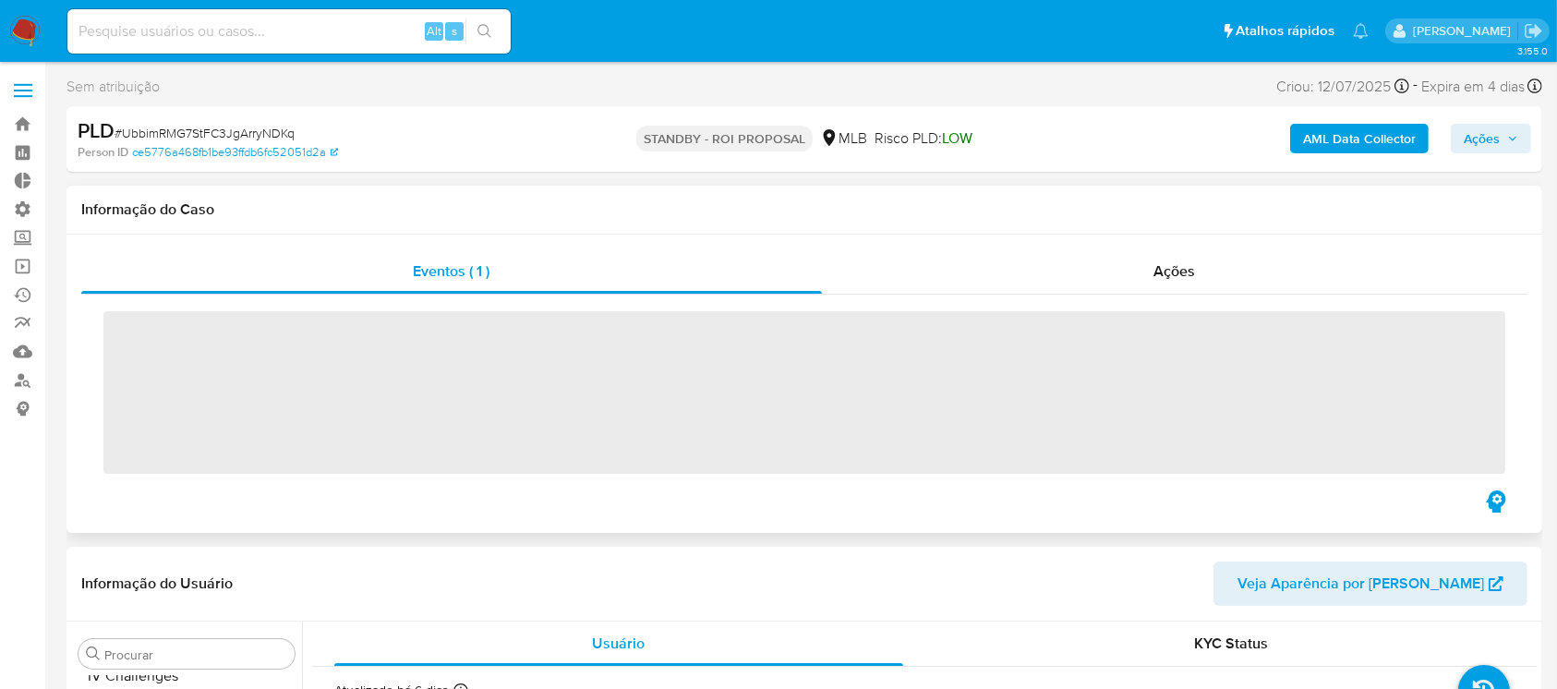
scroll to position [825, 0]
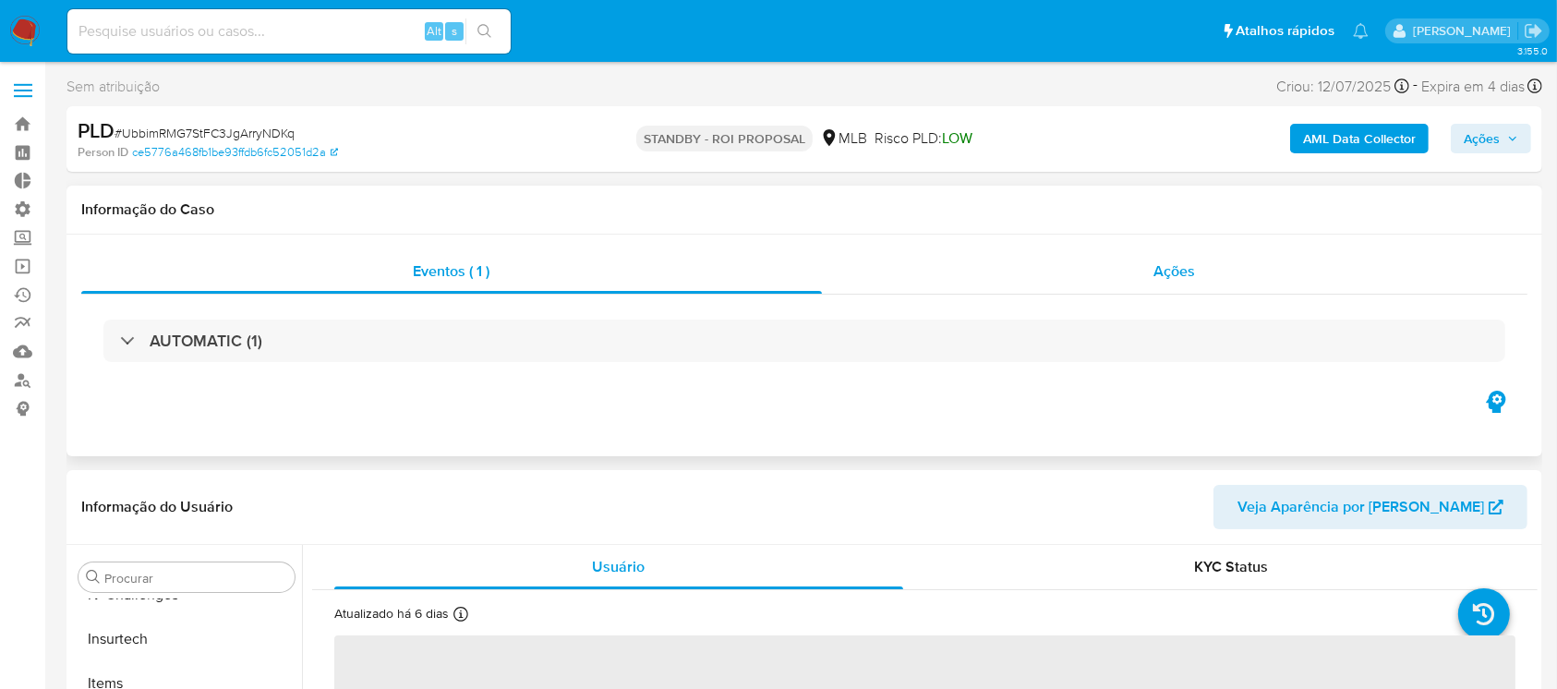
click at [1180, 273] on span "Ações" at bounding box center [1175, 270] width 42 height 21
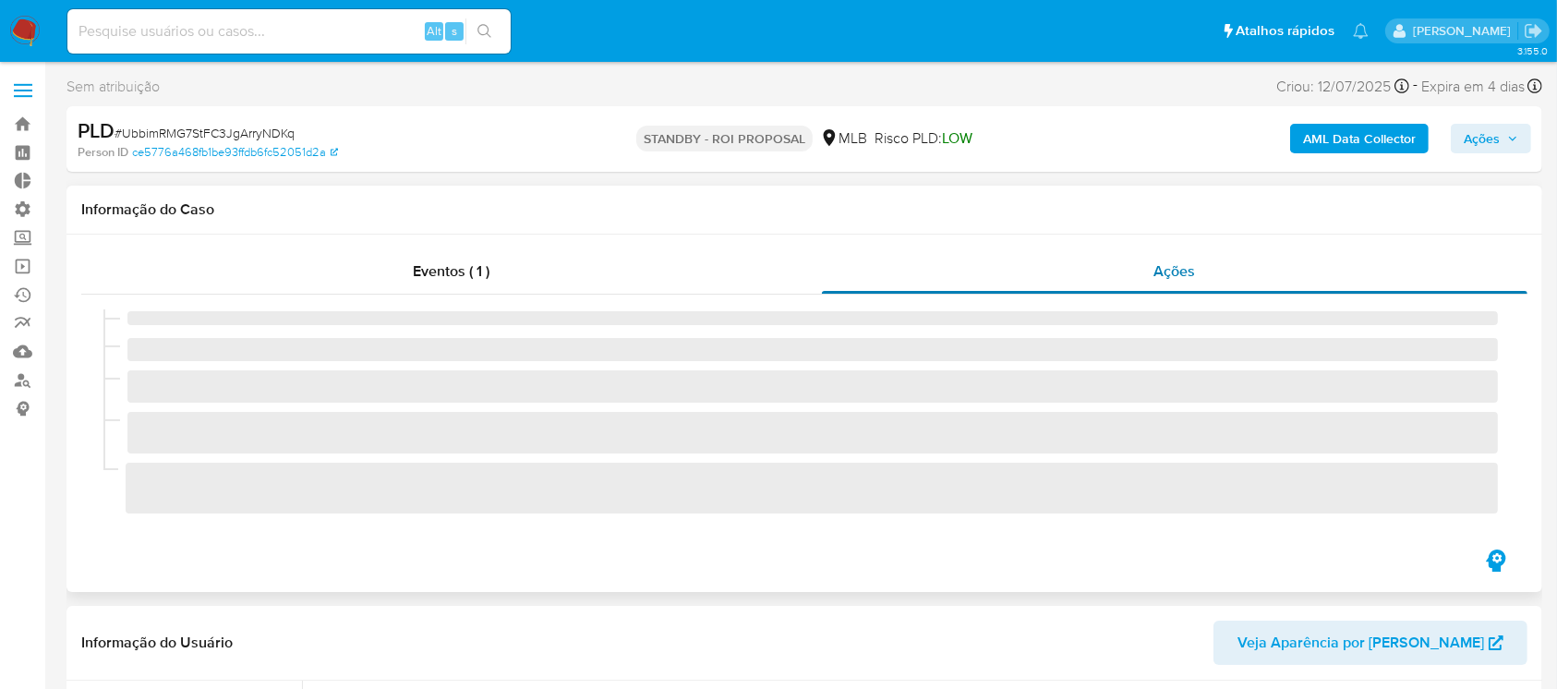
select select "10"
